Goal: Task Accomplishment & Management: Manage account settings

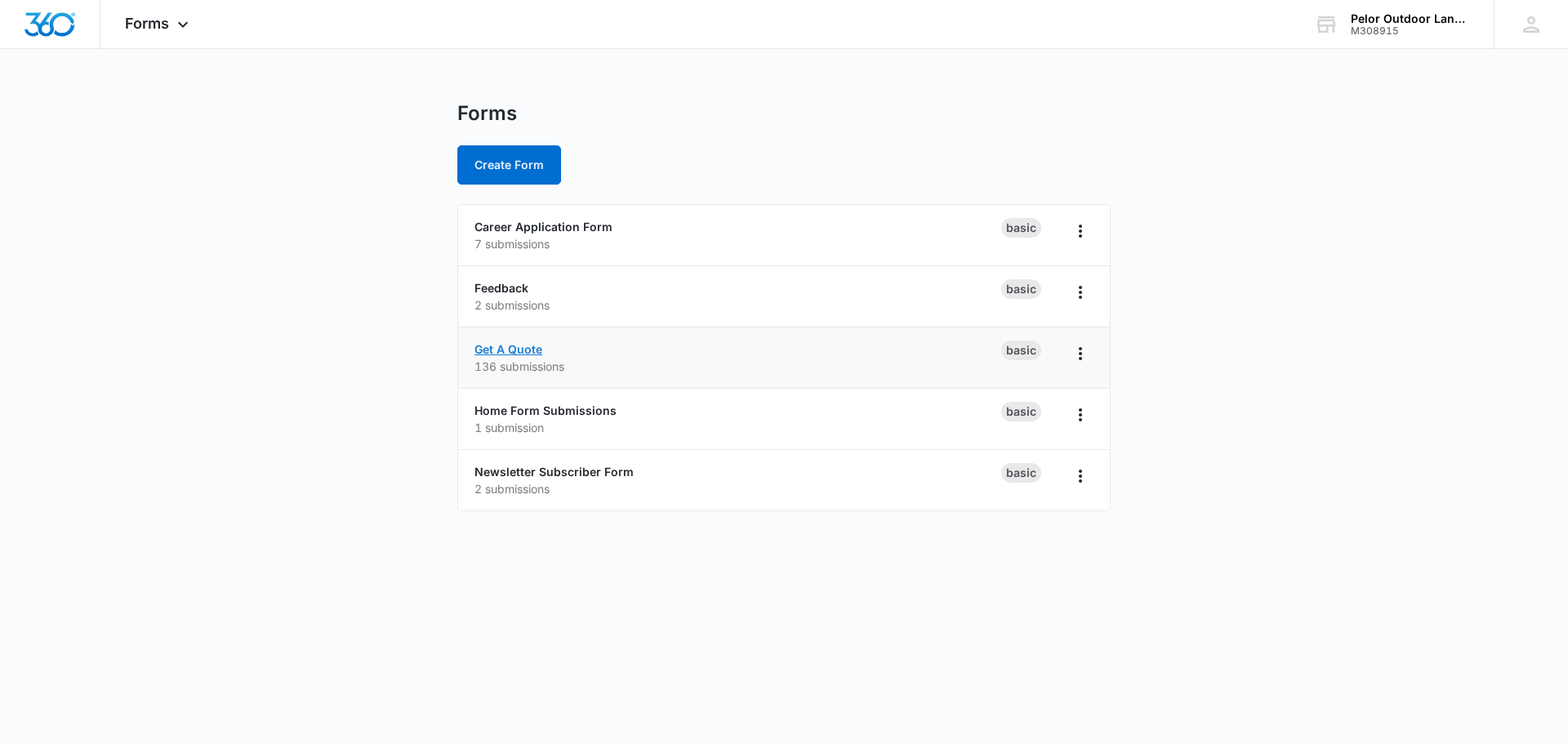
click at [508, 351] on link "Get A Quote" at bounding box center [508, 349] width 68 height 14
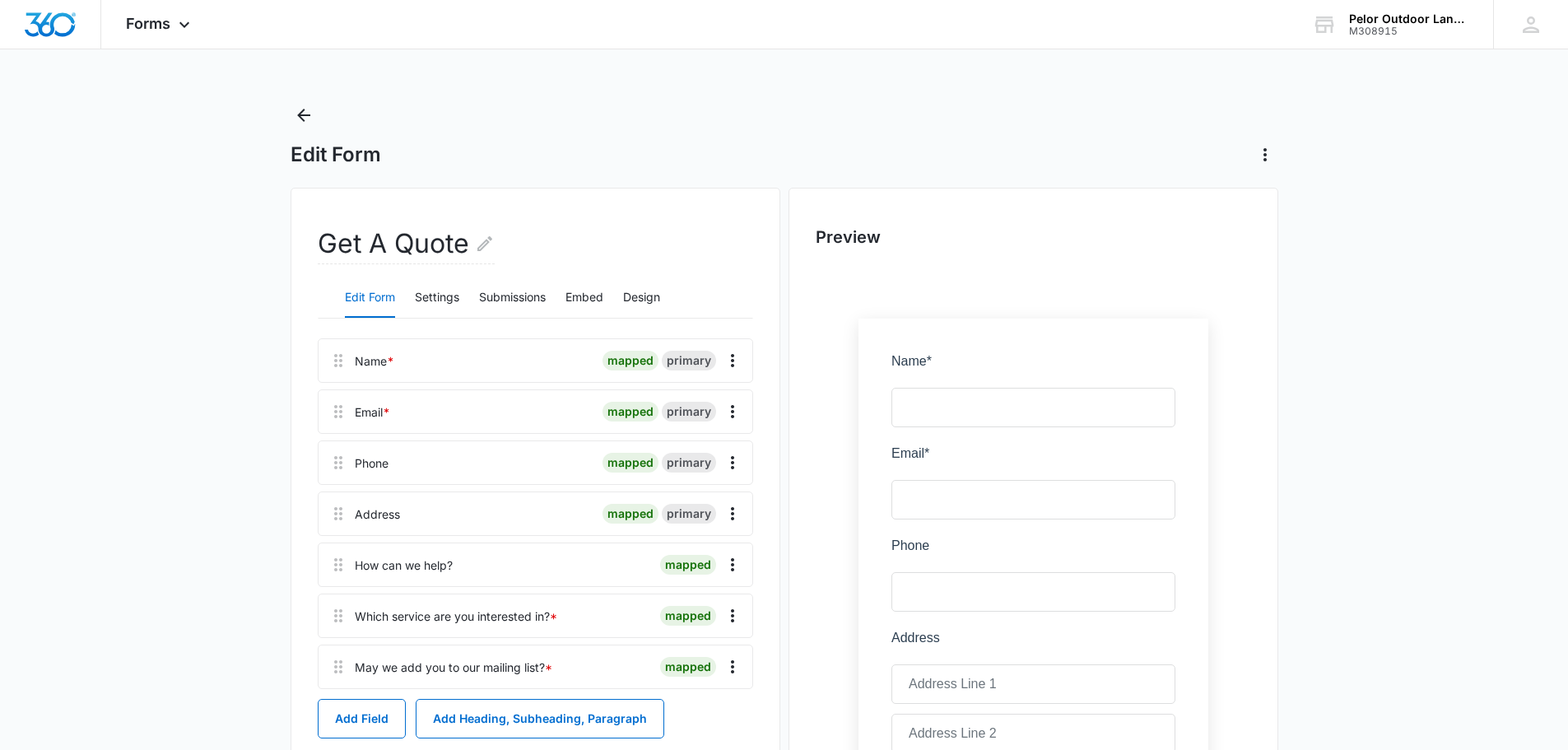
click at [624, 296] on div "Edit Form Settings Submissions Embed Design" at bounding box center [535, 297] width 435 height 41
click at [639, 296] on button "Design" at bounding box center [642, 297] width 37 height 39
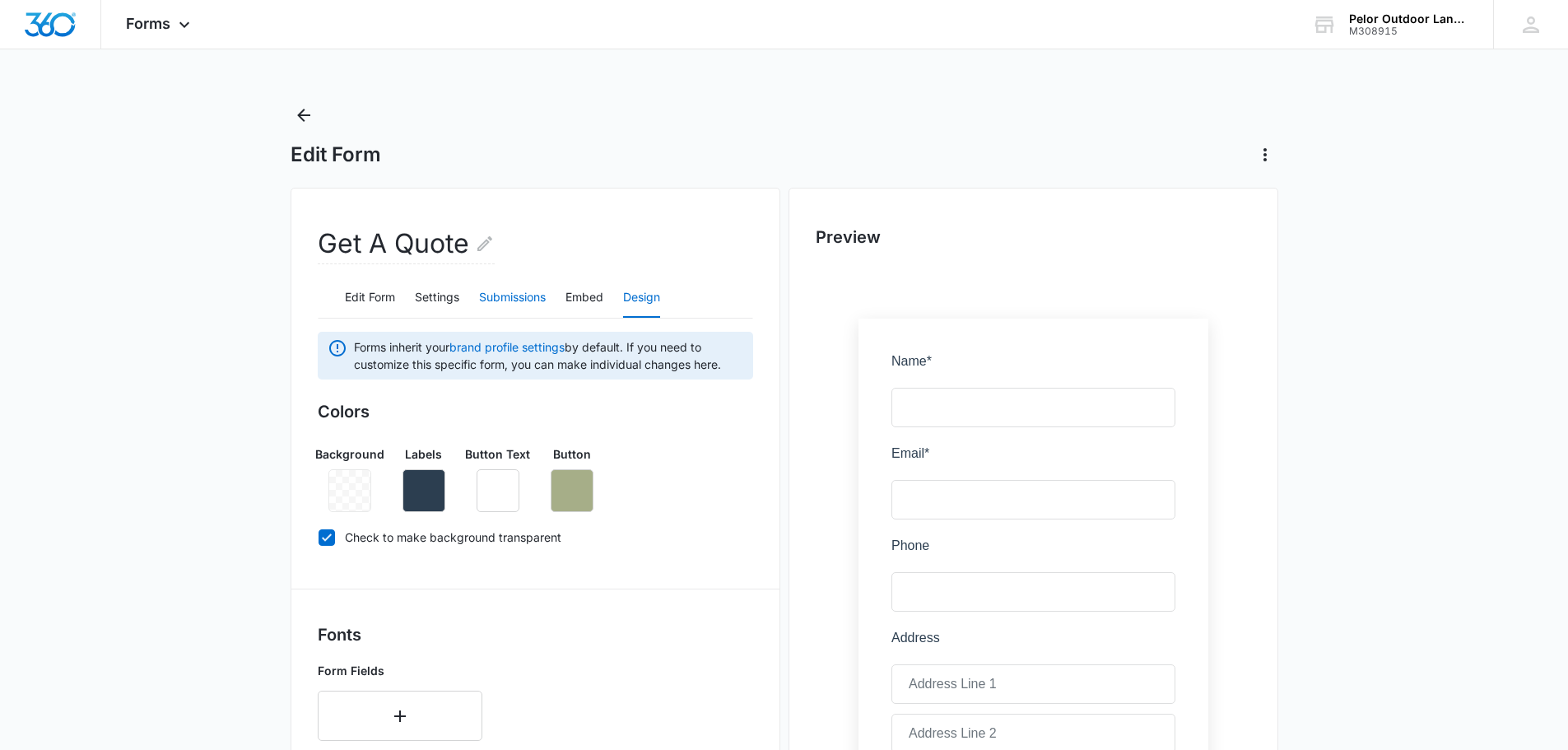
click at [522, 309] on button "Submissions" at bounding box center [511, 297] width 66 height 39
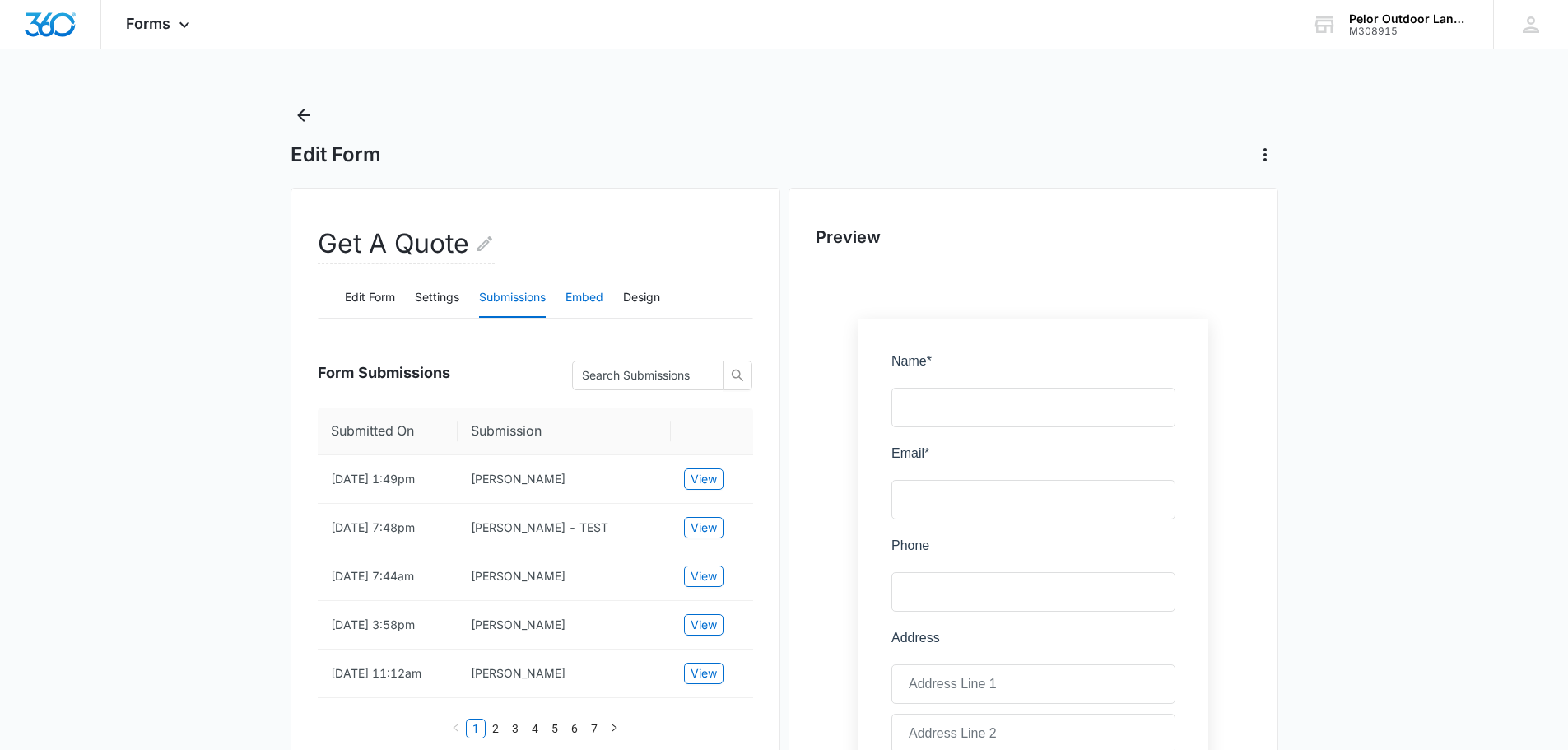
click at [587, 301] on button "Embed" at bounding box center [584, 297] width 38 height 39
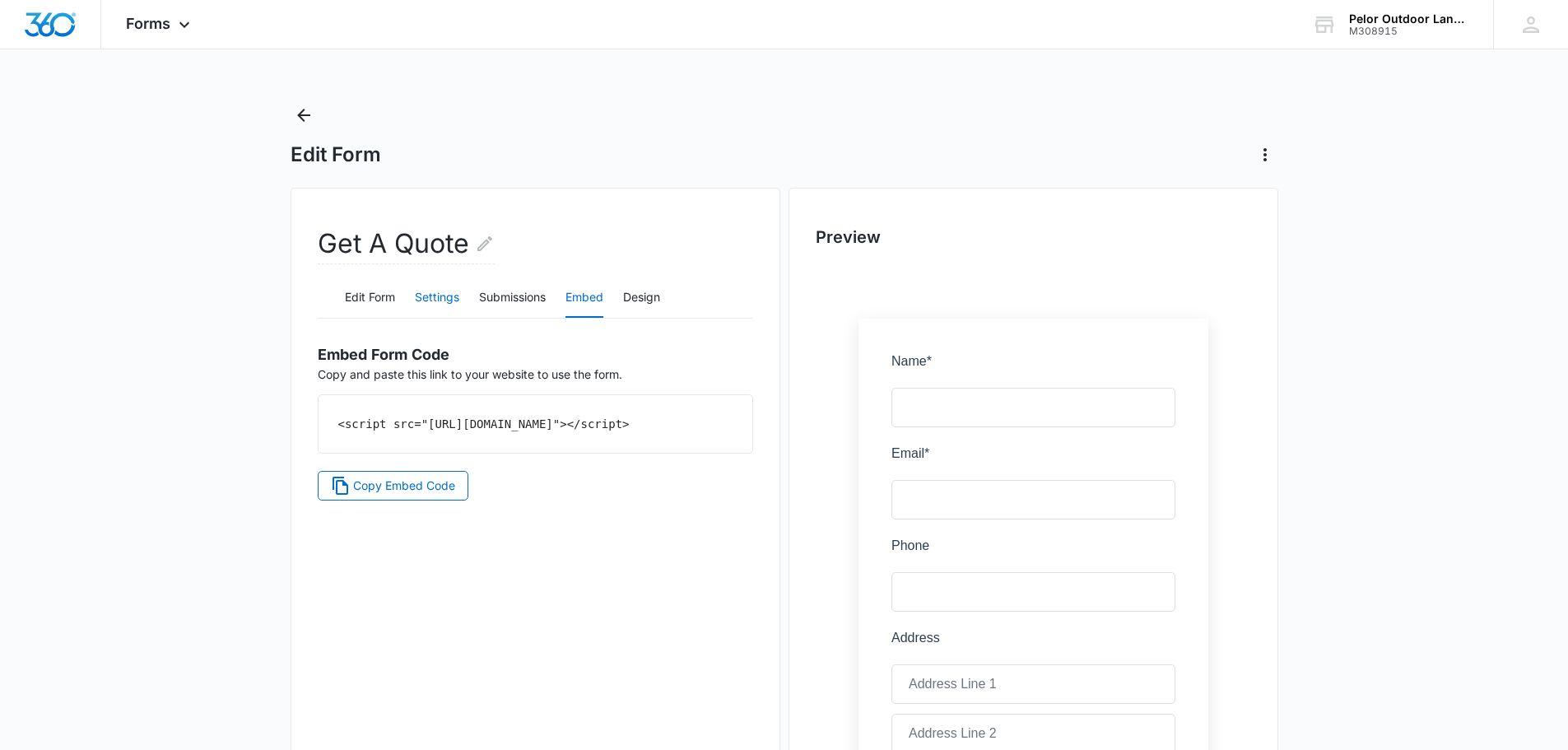
click at [438, 298] on button "Settings" at bounding box center [437, 297] width 45 height 39
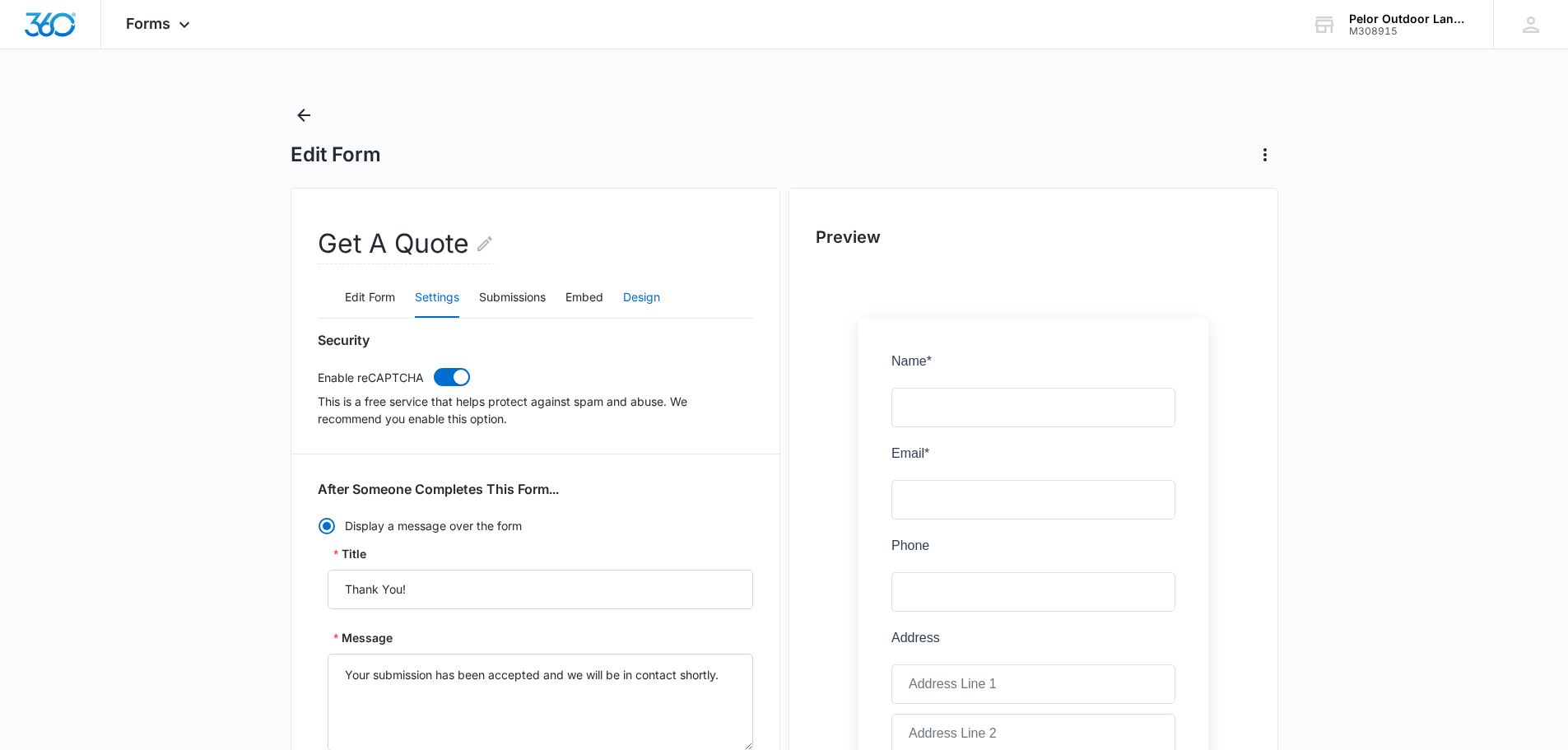
click at [653, 302] on button "Design" at bounding box center [642, 297] width 37 height 39
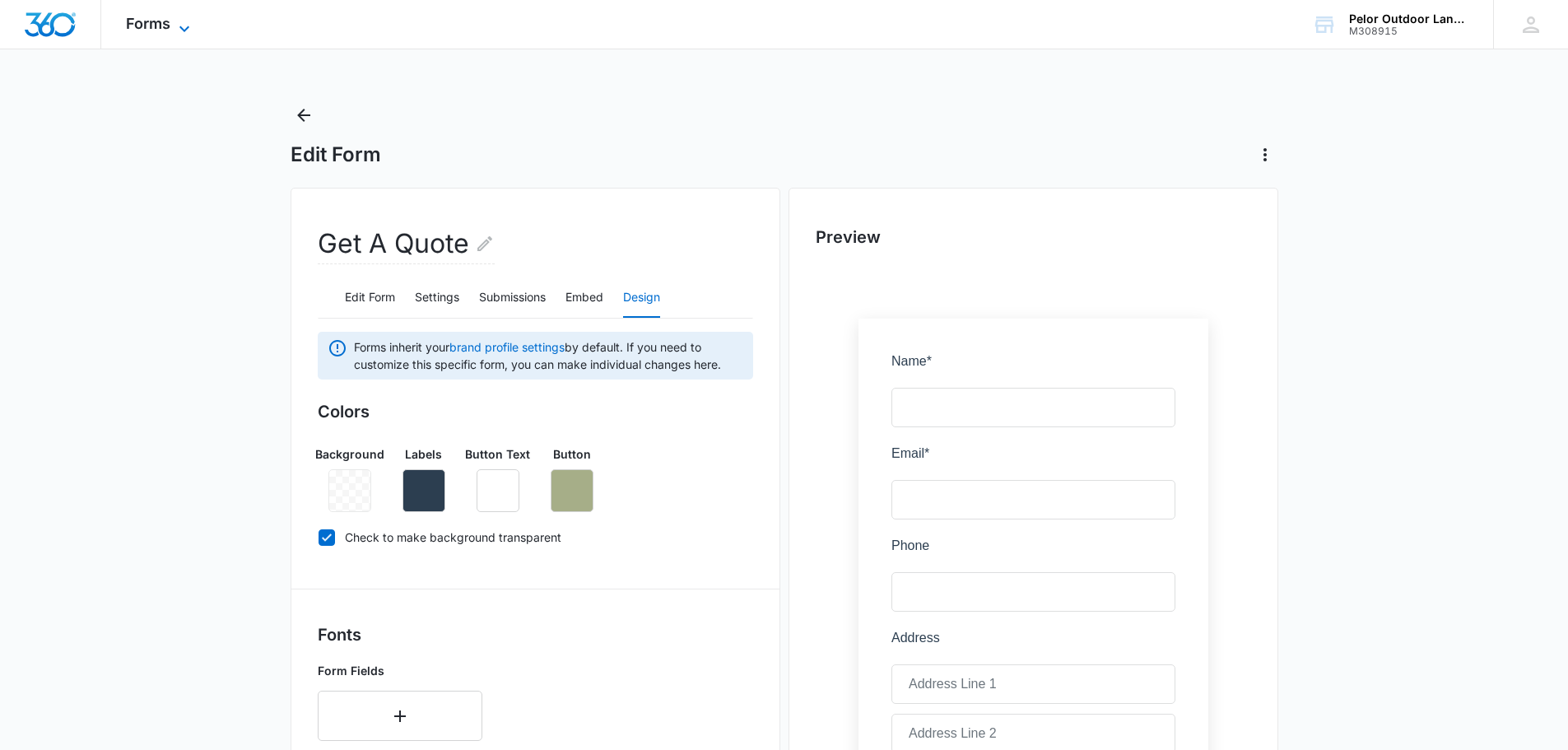
click at [161, 23] on span "Forms" at bounding box center [148, 24] width 45 height 18
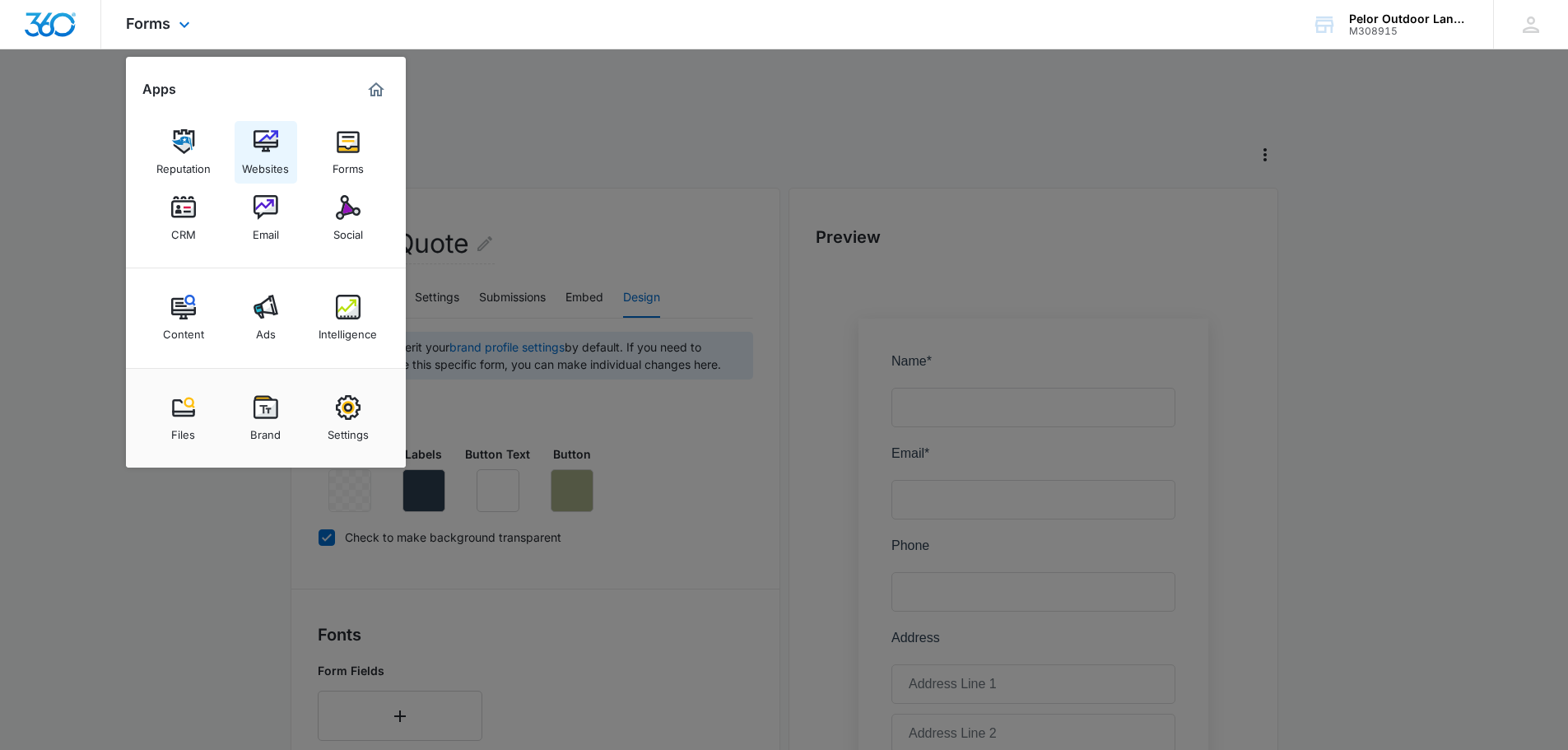
click at [262, 138] on img at bounding box center [265, 141] width 24 height 24
